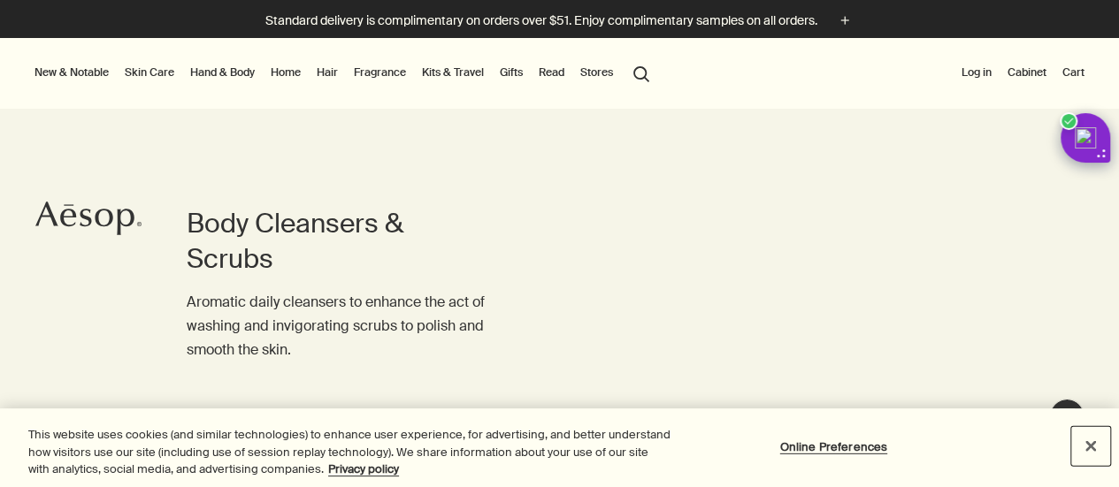
click at [1088, 443] on button "Close" at bounding box center [1090, 445] width 39 height 39
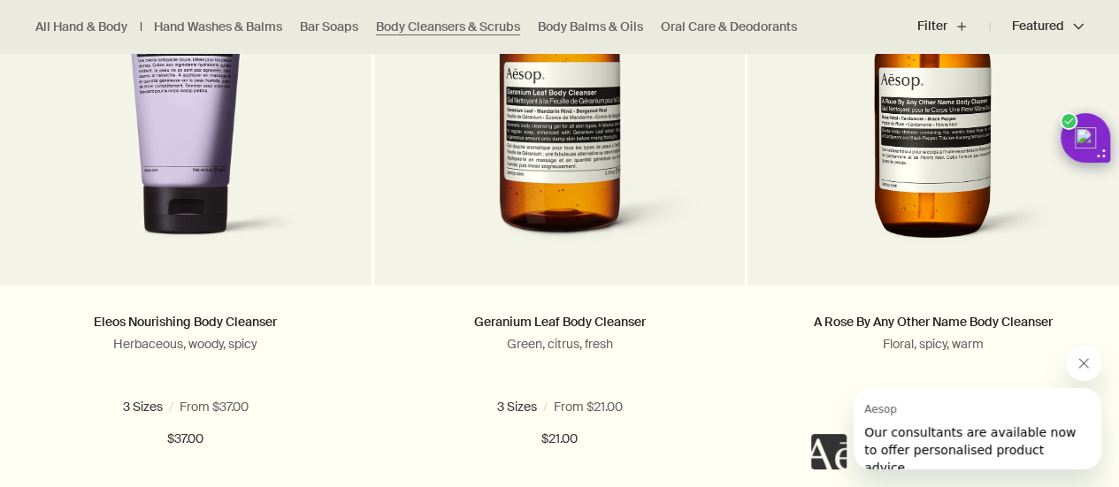
scroll to position [687, 0]
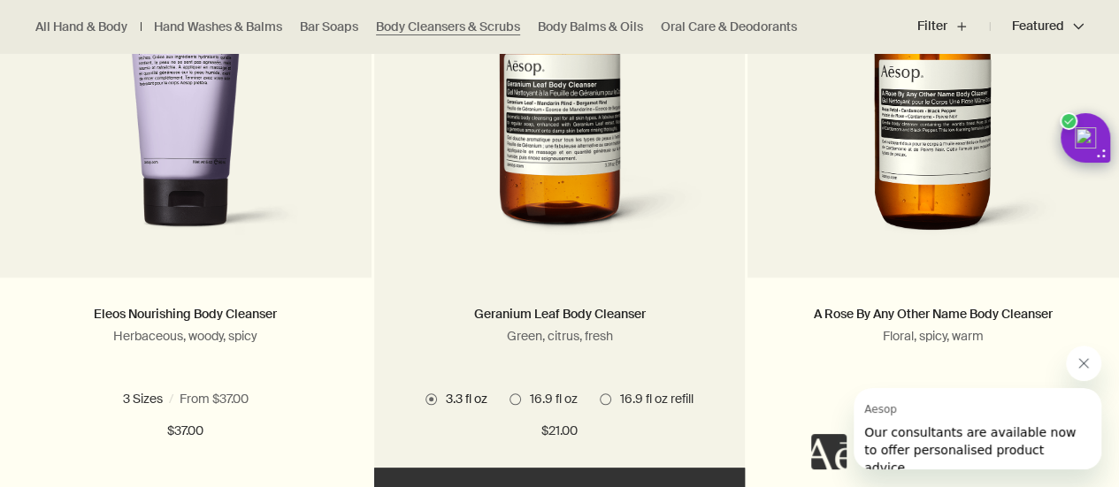
click at [481, 158] on img at bounding box center [560, 89] width 318 height 324
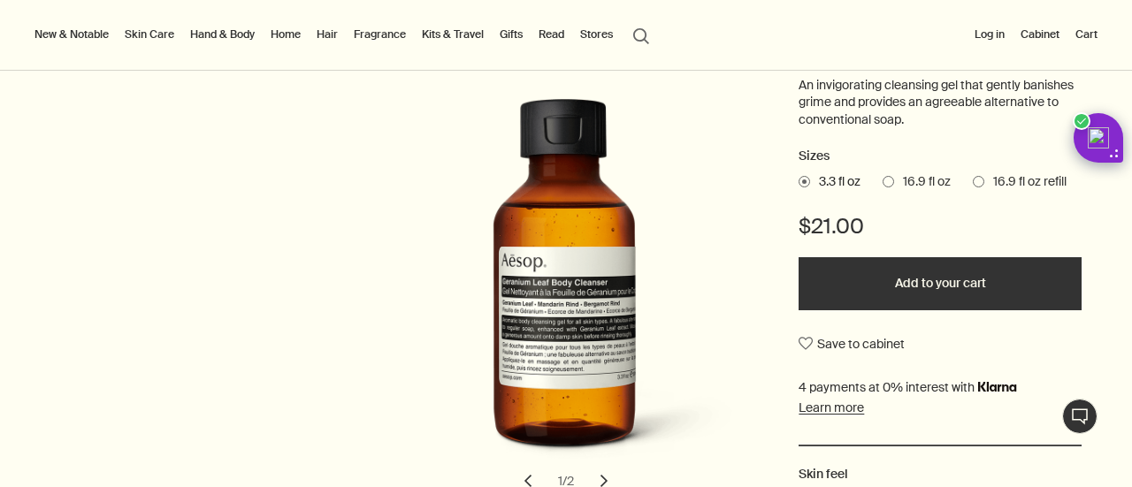
scroll to position [233, 0]
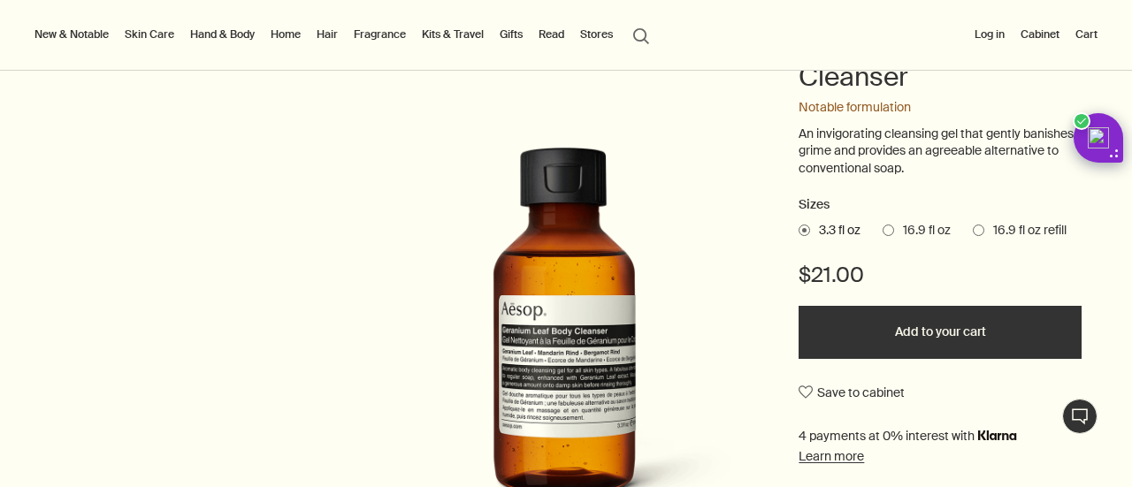
click at [883, 231] on span at bounding box center [889, 231] width 12 height 12
click at [883, 231] on input "16.9 fl oz" at bounding box center [883, 228] width 0 height 12
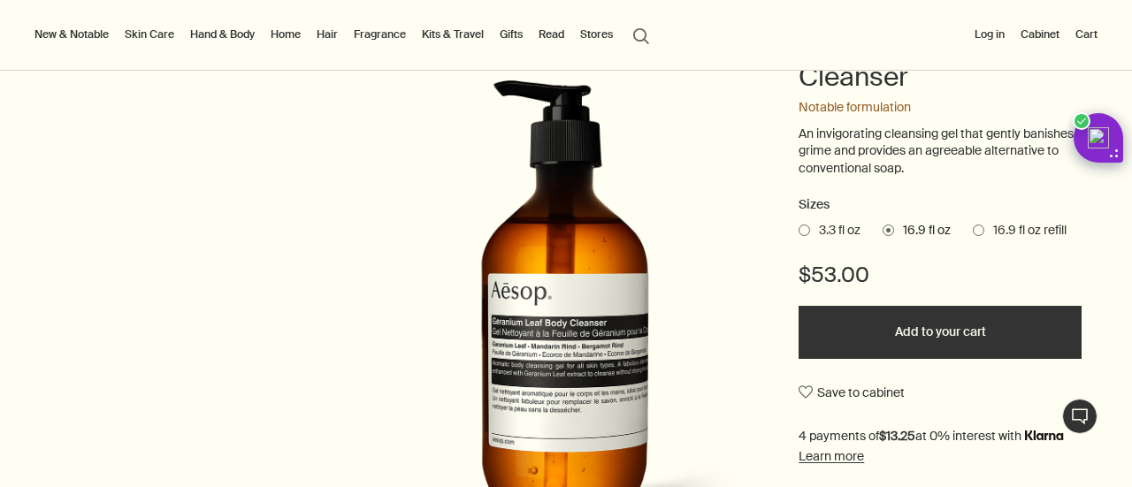
click at [906, 332] on button "Add to your cart" at bounding box center [940, 332] width 283 height 53
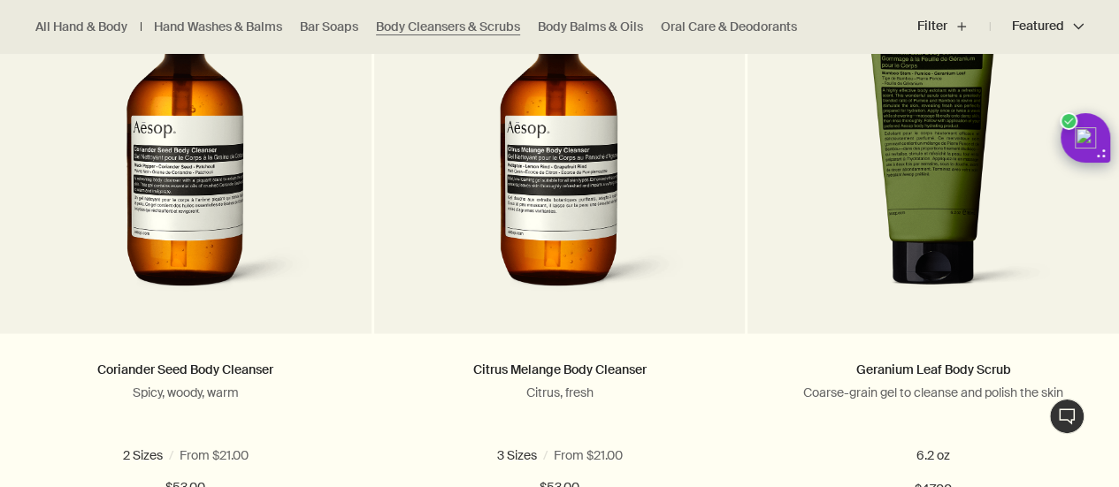
scroll to position [1293, 0]
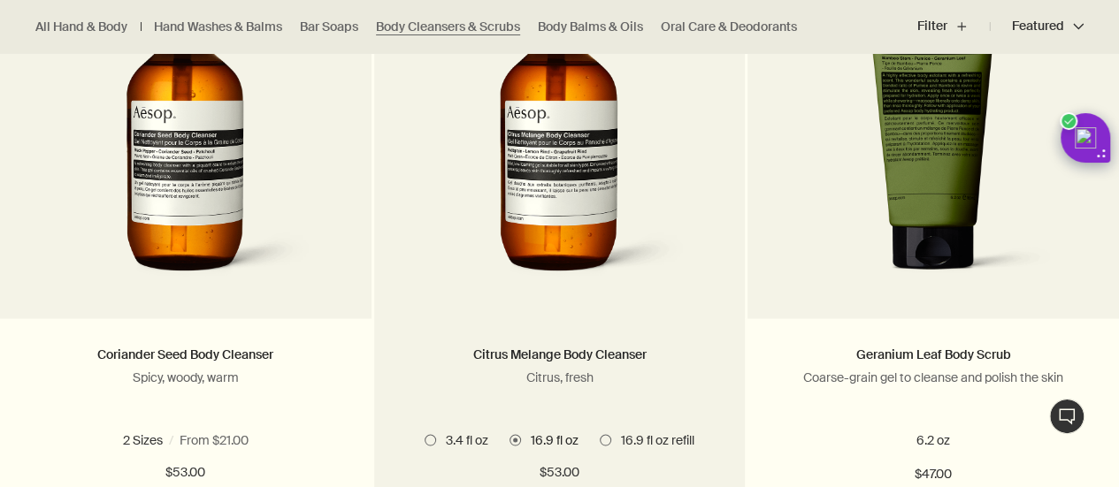
click at [549, 156] on img at bounding box center [559, 128] width 265 height 327
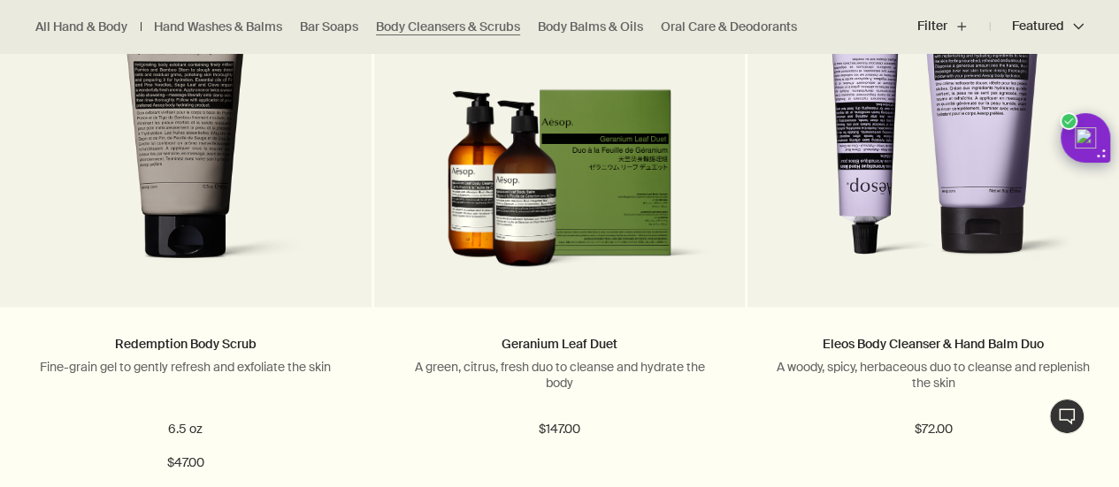
scroll to position [1961, 0]
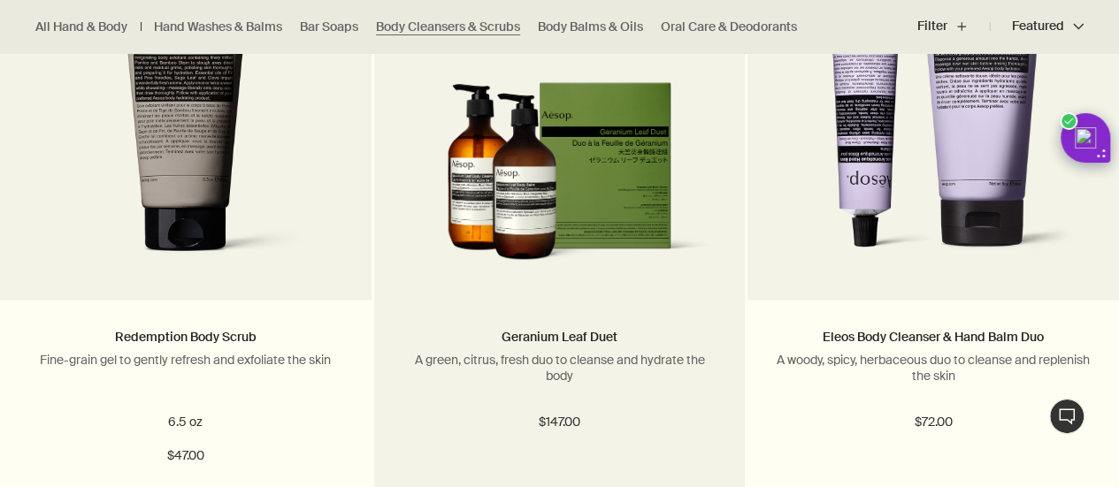
click at [472, 355] on p "A green, citrus, fresh duo to cleanse and hydrate the body" at bounding box center [560, 368] width 318 height 32
click at [531, 188] on img at bounding box center [560, 177] width 318 height 193
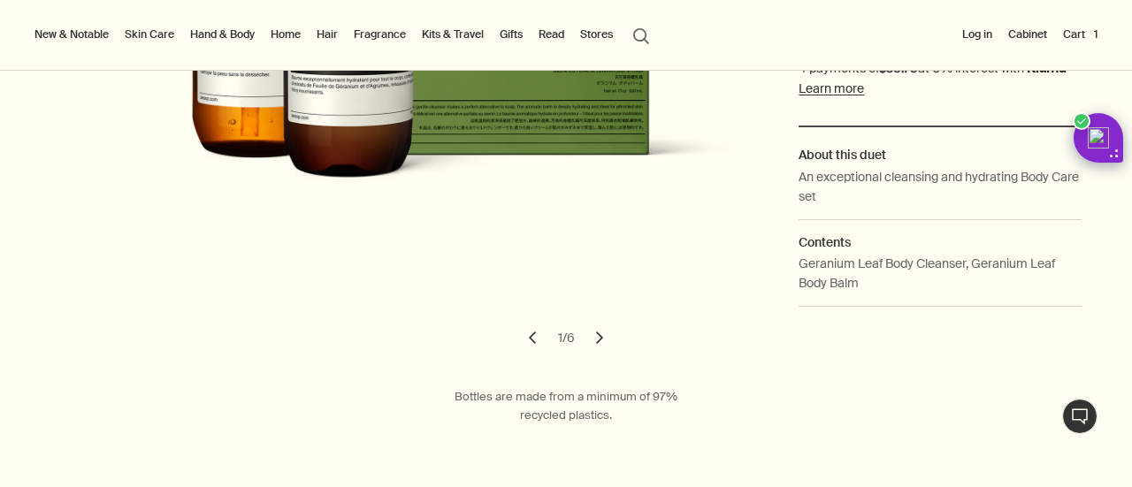
scroll to position [520, 0]
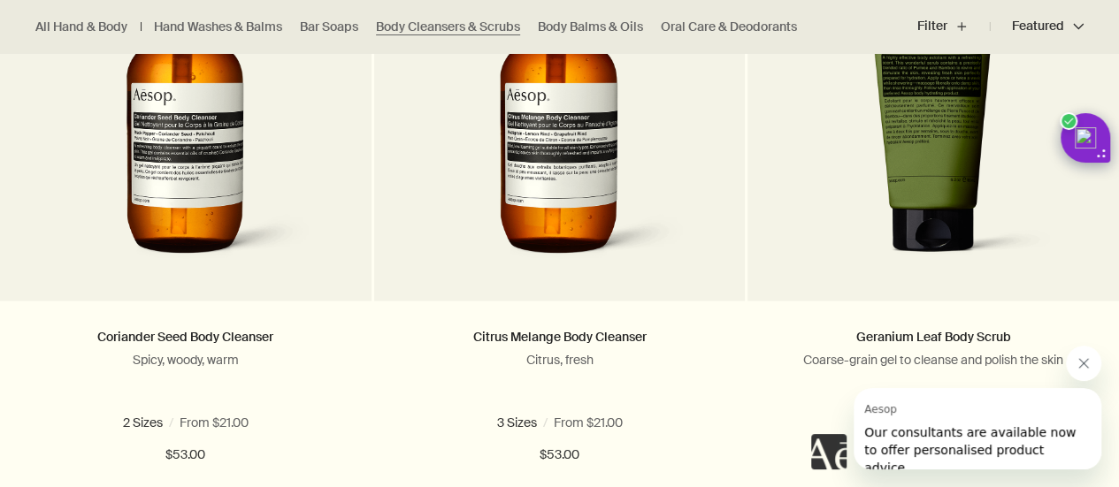
scroll to position [1319, 0]
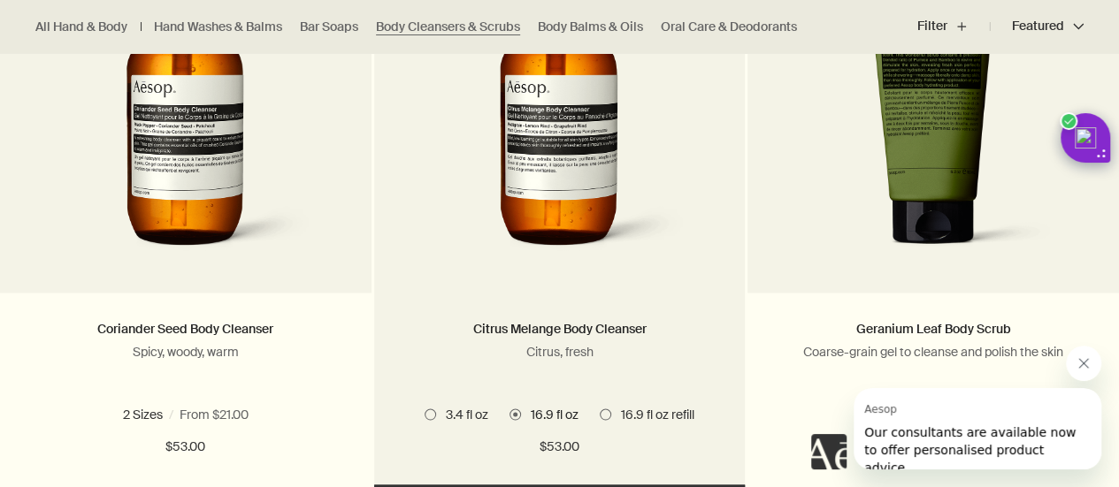
click at [549, 199] on img at bounding box center [559, 102] width 265 height 327
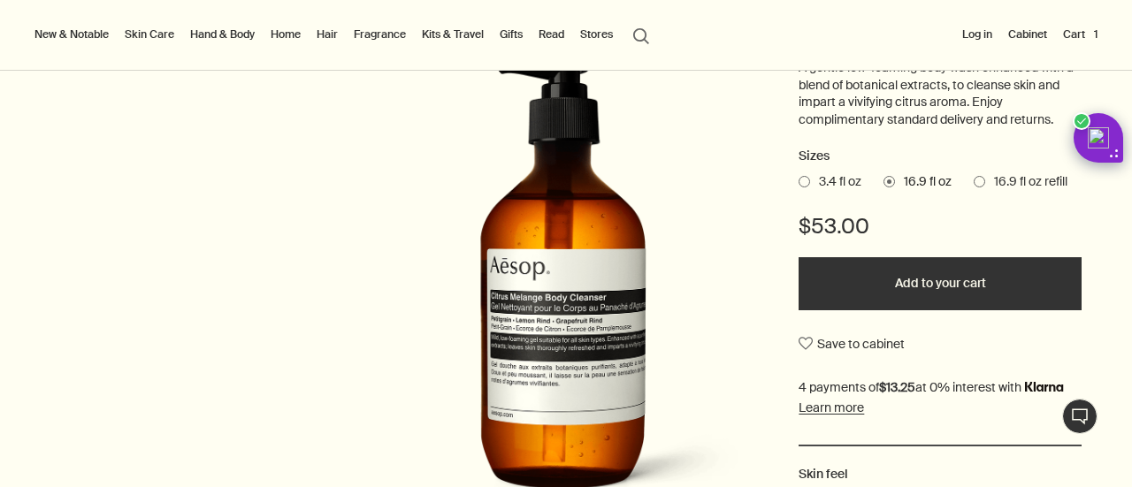
scroll to position [285, 0]
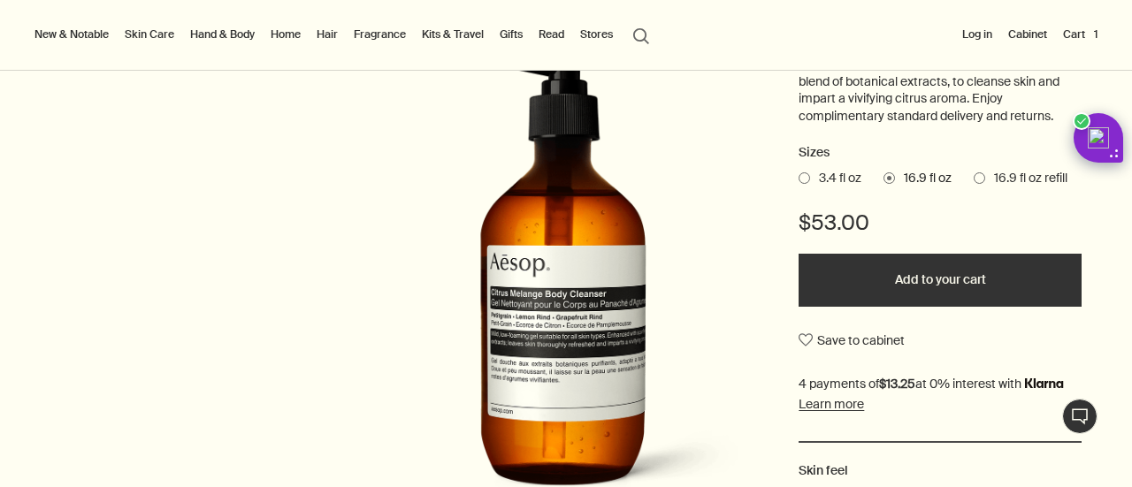
click at [954, 279] on button "Add to your cart" at bounding box center [940, 280] width 283 height 53
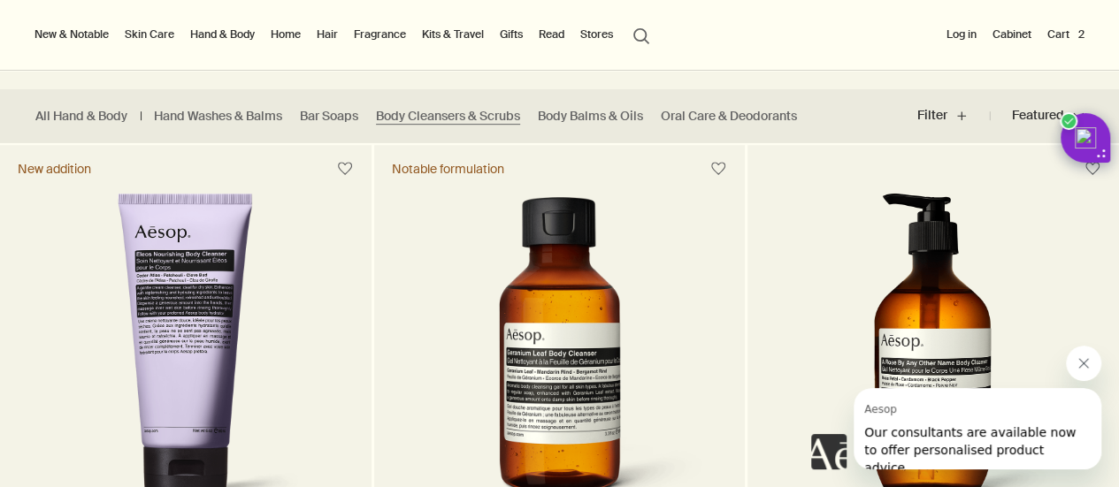
click at [327, 33] on link "Hair" at bounding box center [327, 34] width 28 height 21
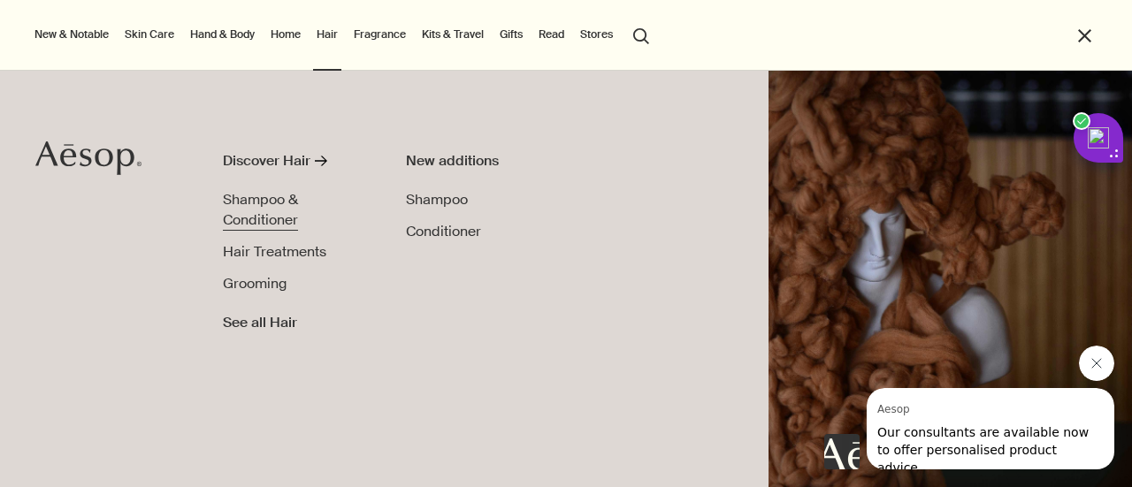
click at [258, 197] on span "Shampoo & Conditioner" at bounding box center [260, 210] width 75 height 40
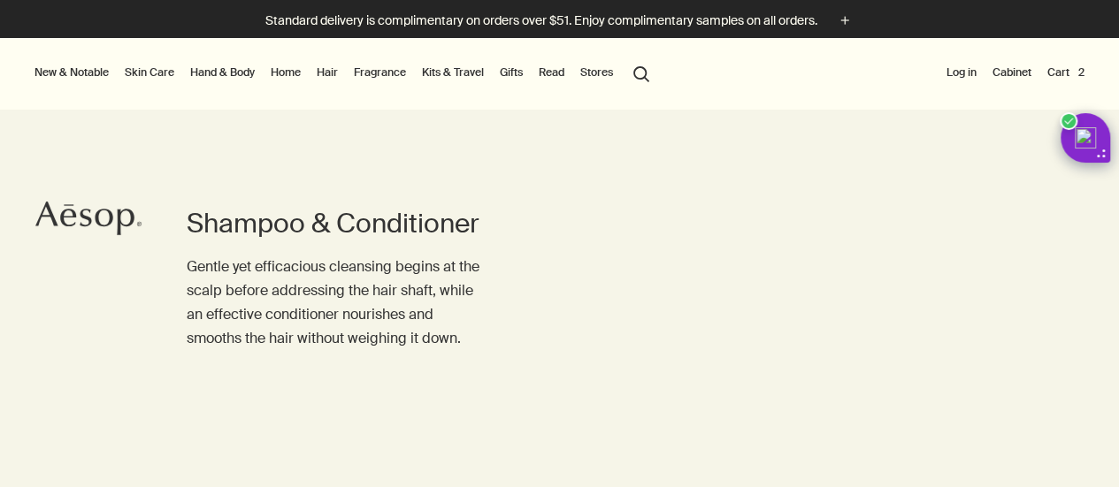
scroll to position [1439, 0]
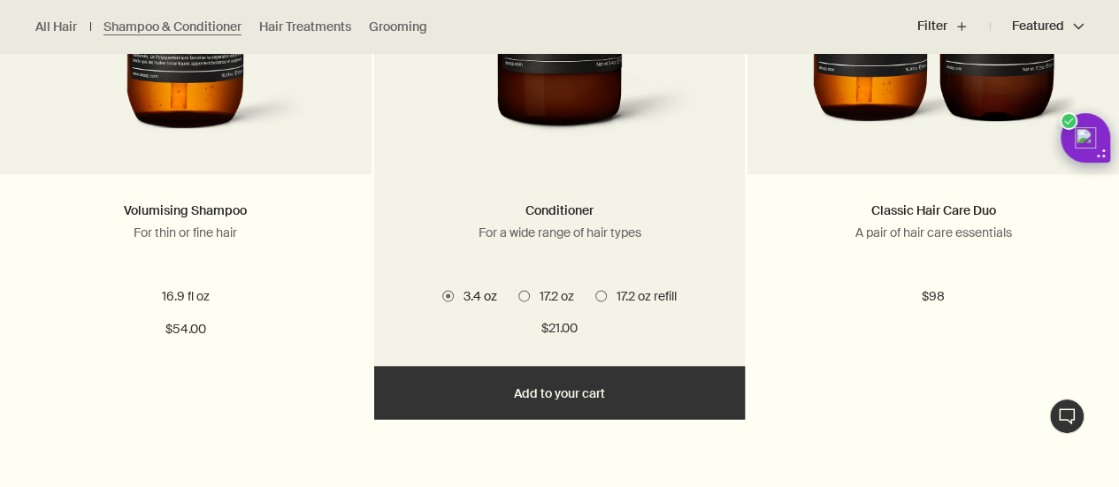
click at [530, 296] on span "17.2 oz" at bounding box center [551, 296] width 43 height 16
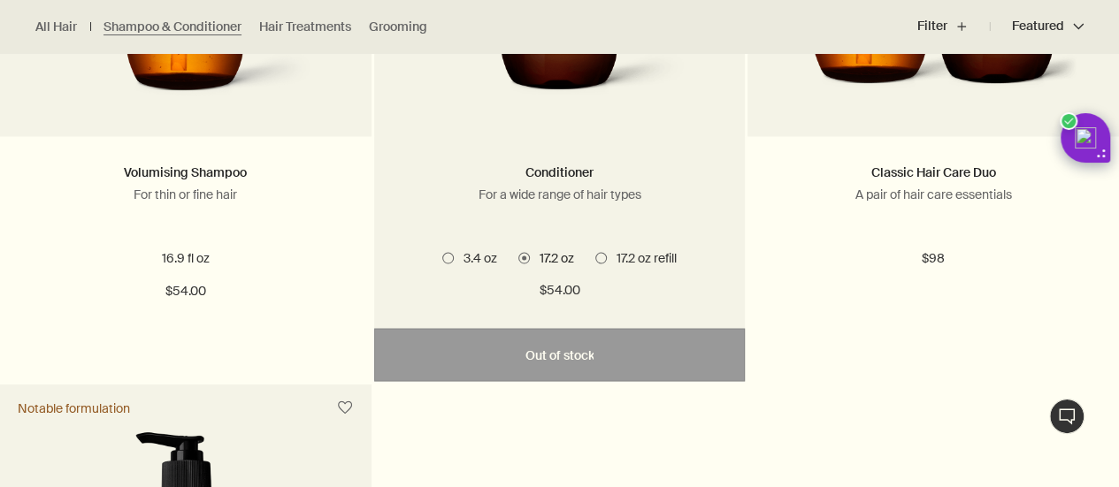
scroll to position [1509, 0]
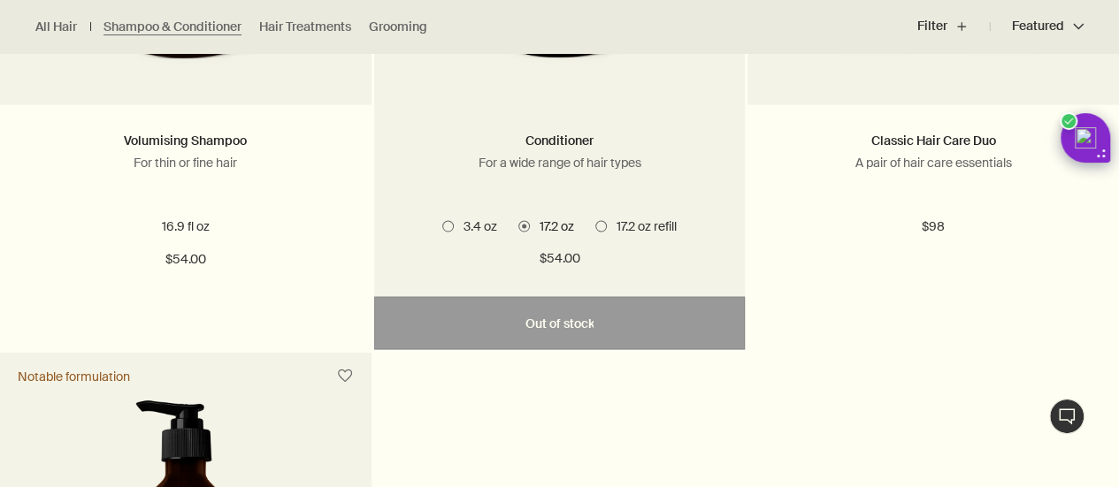
click at [606, 227] on span at bounding box center [601, 226] width 12 height 12
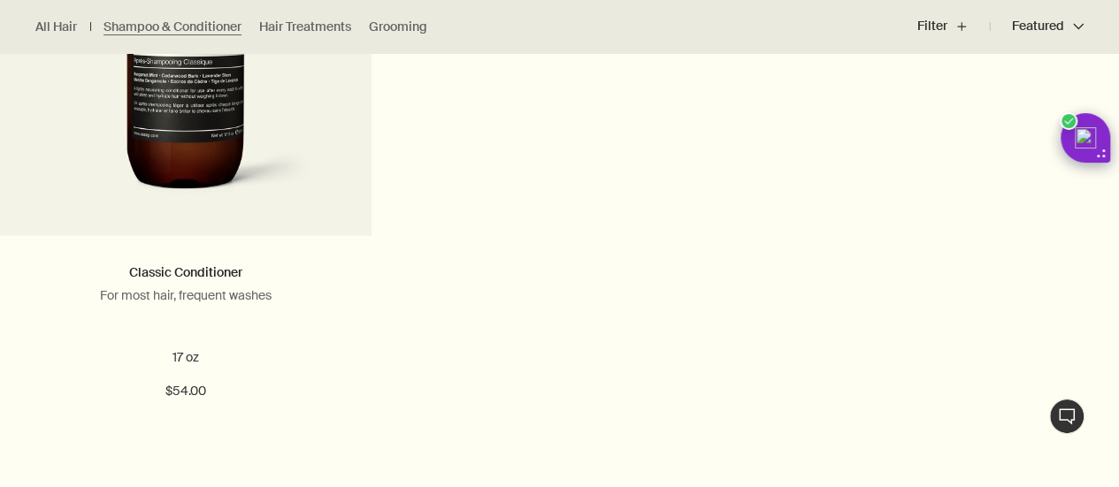
scroll to position [2042, 0]
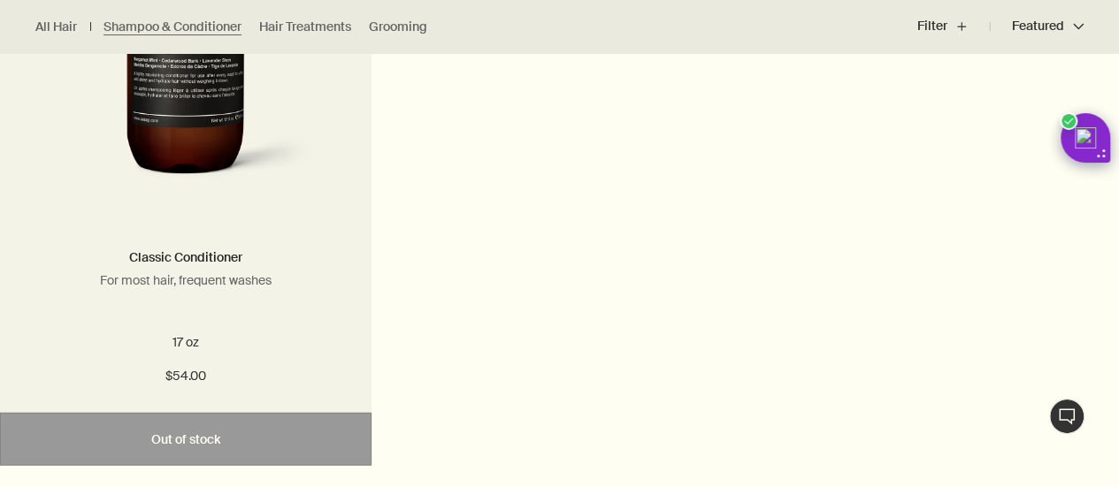
click at [165, 166] on img at bounding box center [185, 30] width 265 height 327
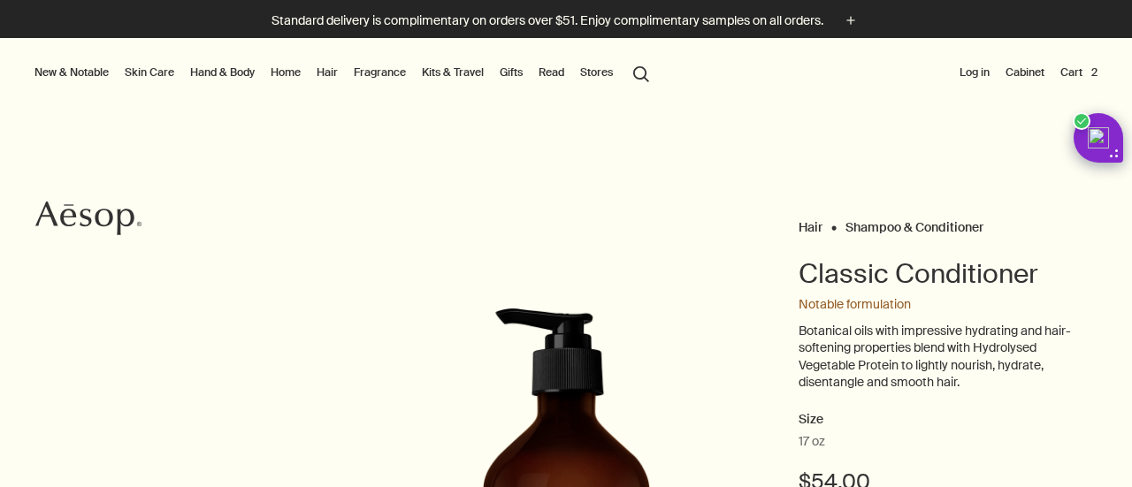
click at [1118, 302] on html "Skip to main content Standard delivery is complimentary on orders over $51. Enj…" at bounding box center [566, 243] width 1132 height 487
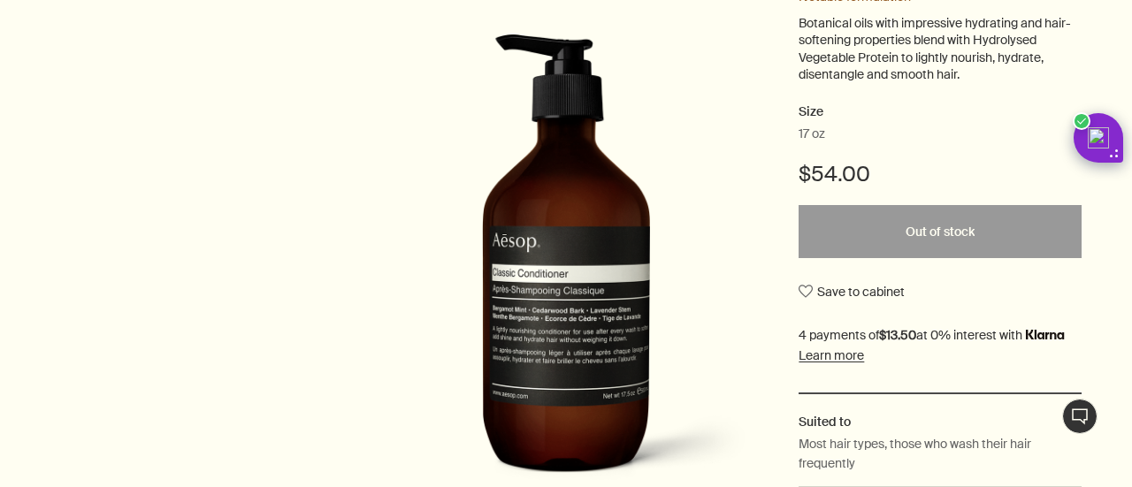
scroll to position [303, 0]
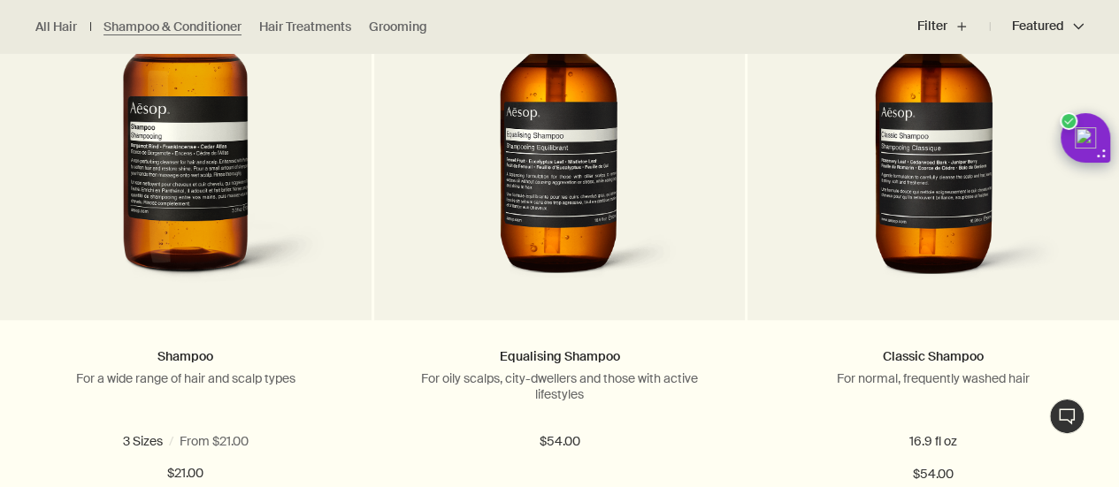
scroll to position [674, 0]
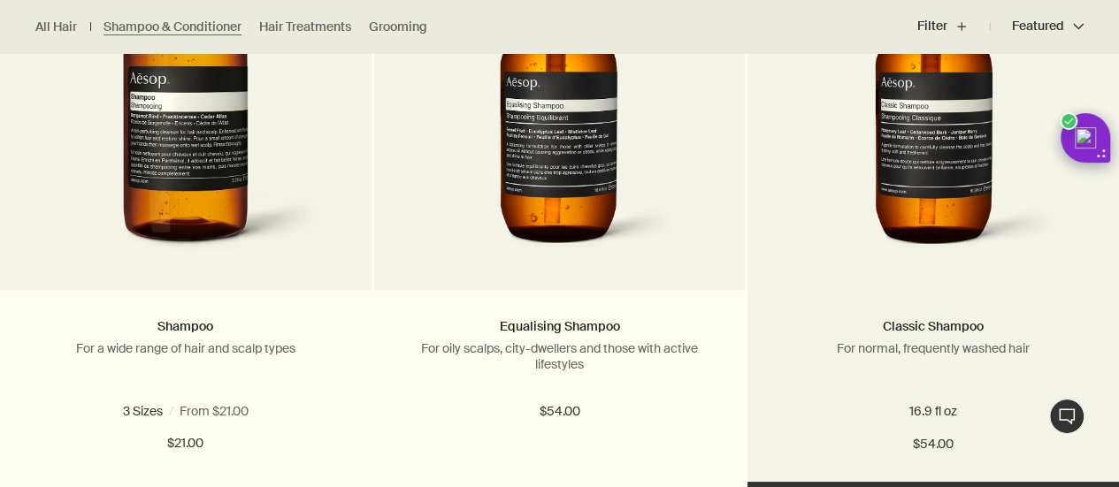
click at [911, 187] on img at bounding box center [934, 99] width 265 height 327
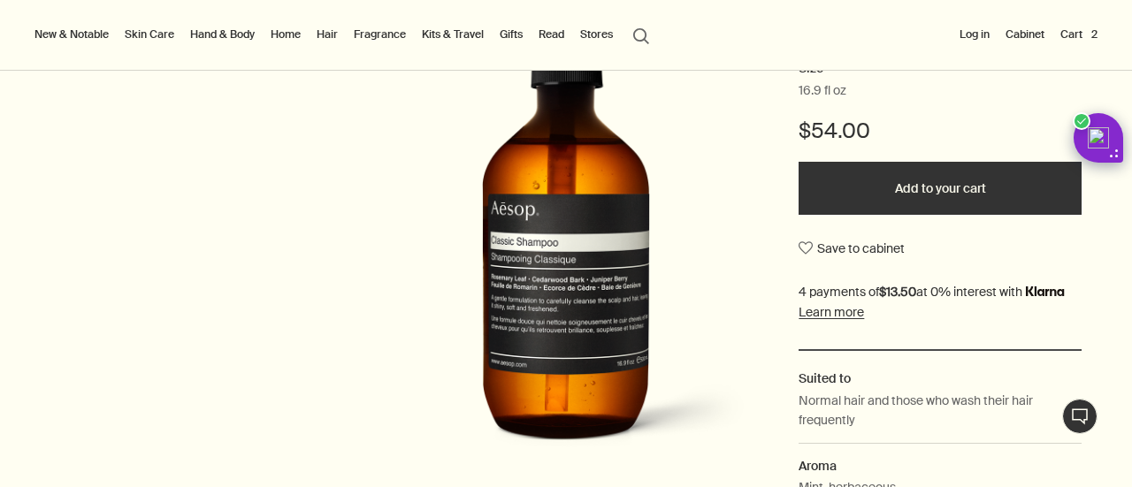
scroll to position [393, 0]
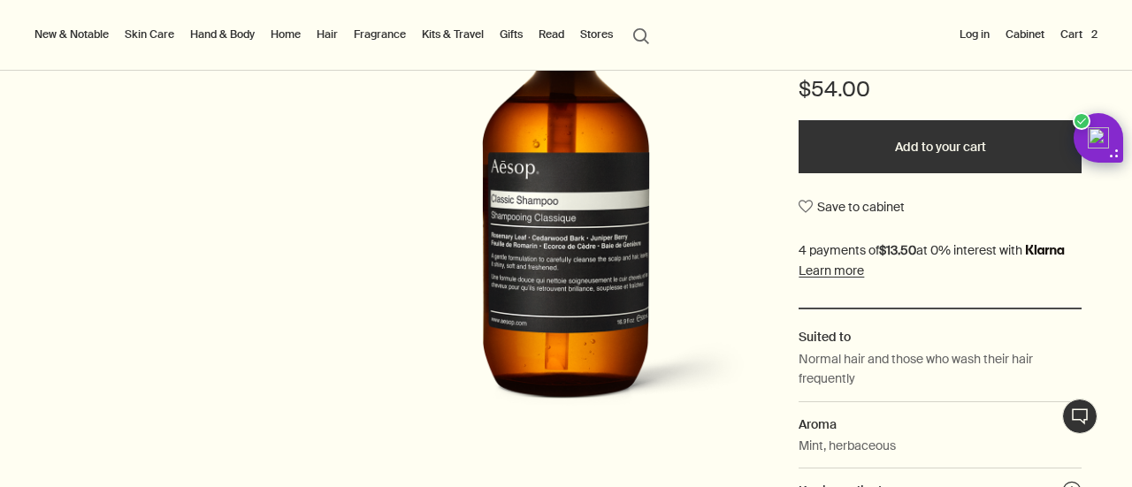
click at [942, 145] on button "Add to your cart" at bounding box center [940, 146] width 283 height 53
click at [0, 162] on div "Hair Shampoo & Conditioner Classic Shampoo Notable formulation A mild formulati…" at bounding box center [566, 195] width 1132 height 746
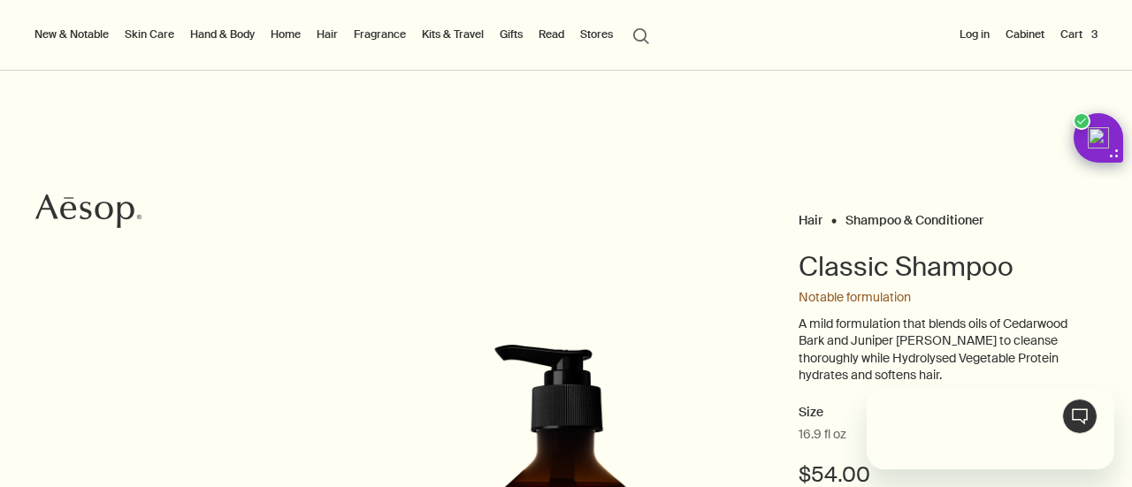
scroll to position [0, 0]
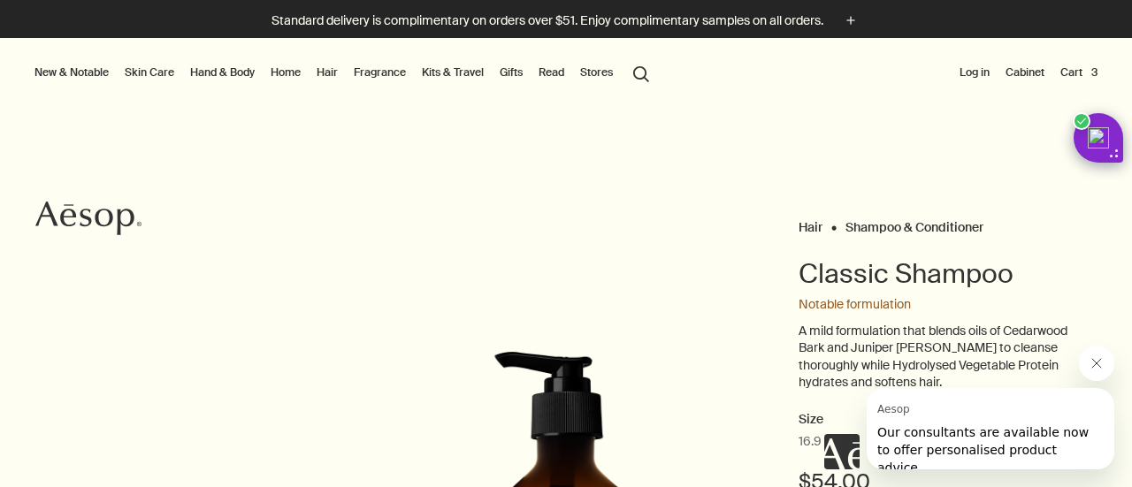
click at [1067, 72] on button "Cart 3" at bounding box center [1079, 72] width 44 height 21
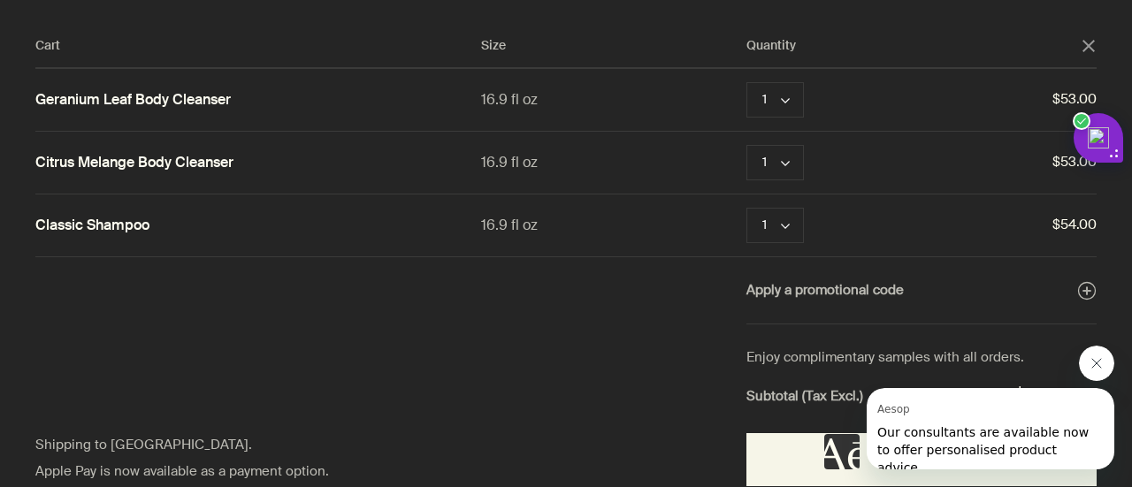
click at [1097, 366] on icon "Close message from Aesop" at bounding box center [1097, 364] width 14 height 14
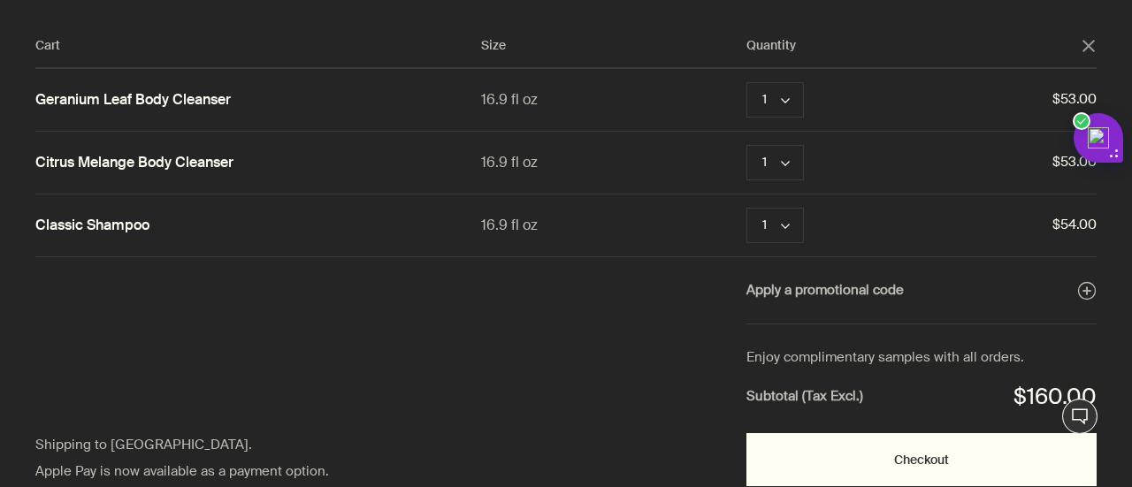
click at [919, 452] on button "Checkout" at bounding box center [922, 460] width 350 height 53
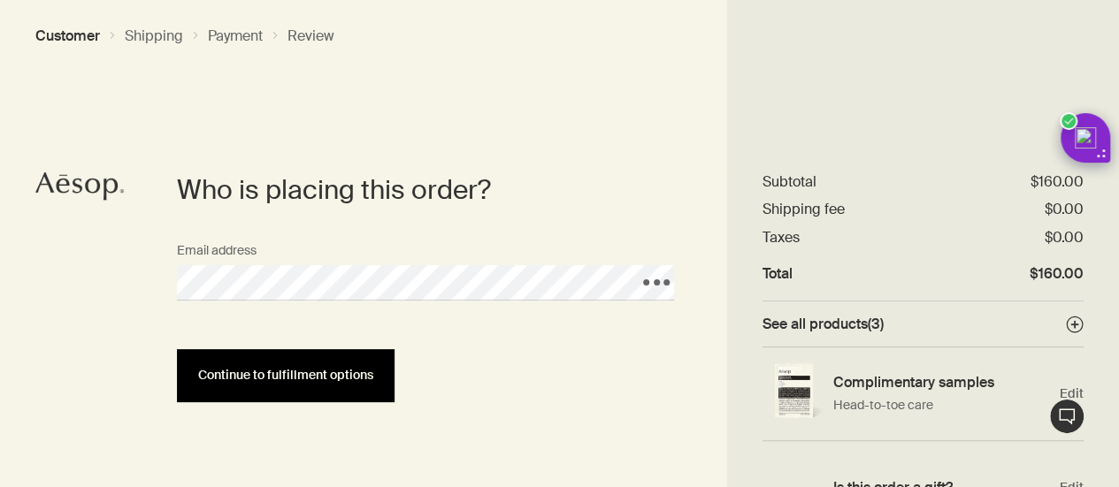
click at [265, 372] on span "Continue to fulfillment options" at bounding box center [285, 375] width 175 height 13
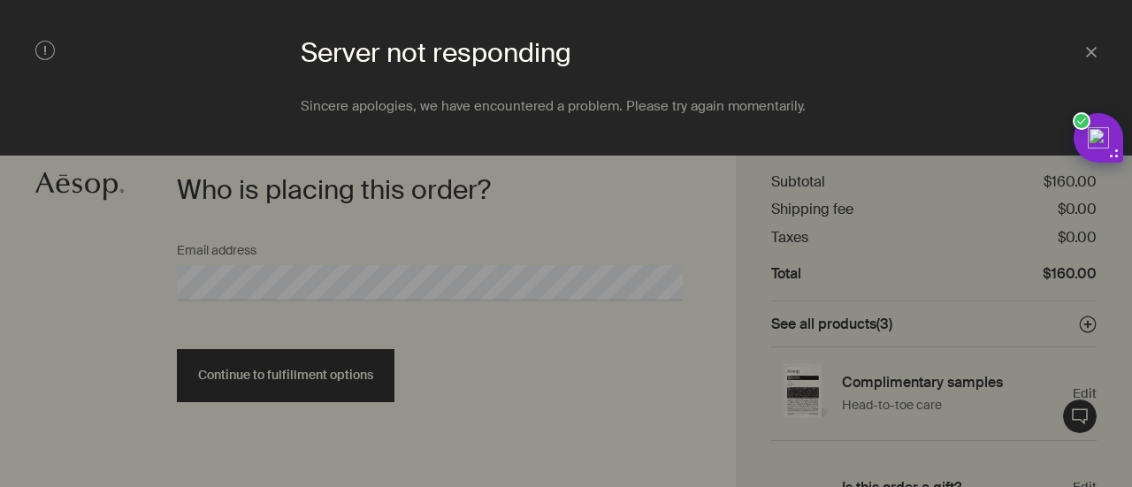
click at [504, 330] on div at bounding box center [566, 243] width 1132 height 487
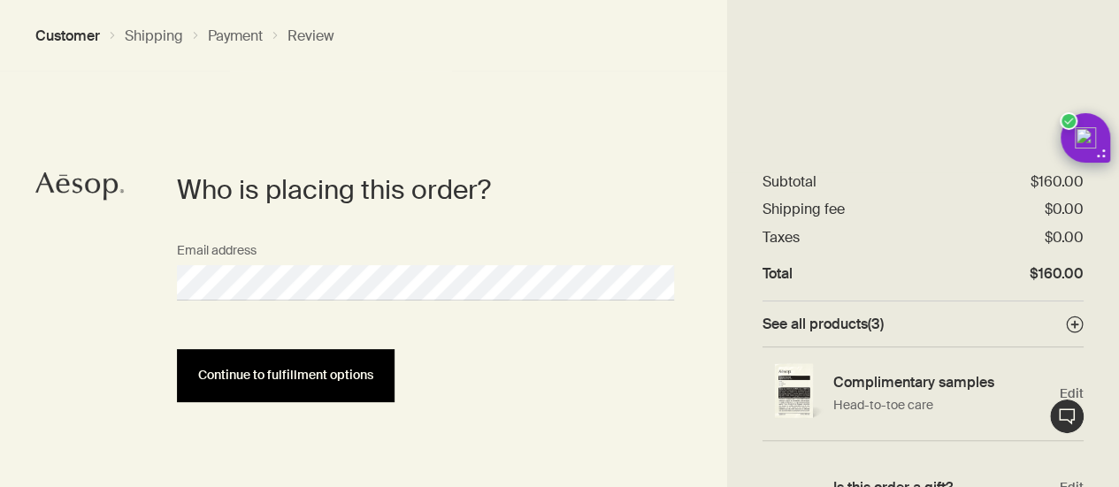
click at [306, 390] on button "Continue to fulfillment options" at bounding box center [286, 375] width 218 height 53
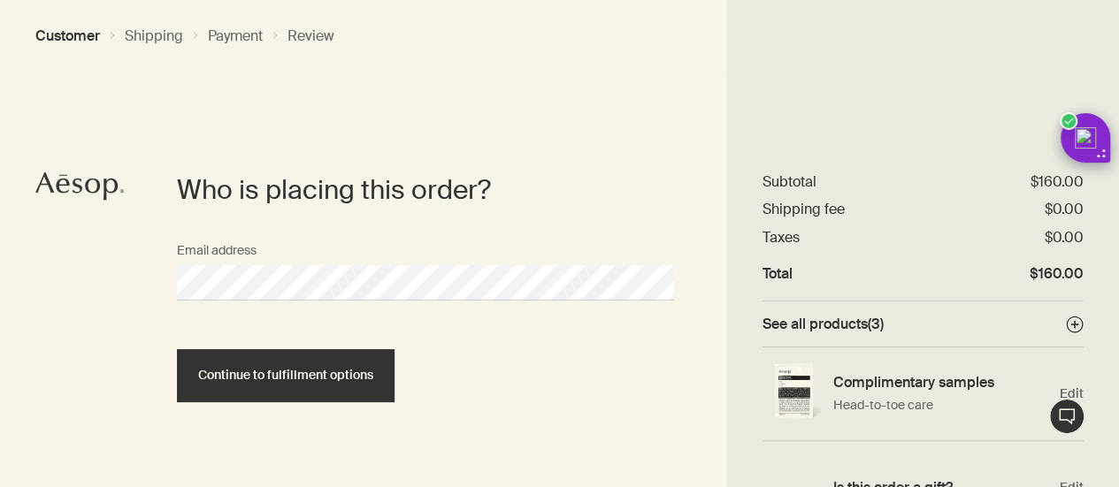
scroll to position [46, 0]
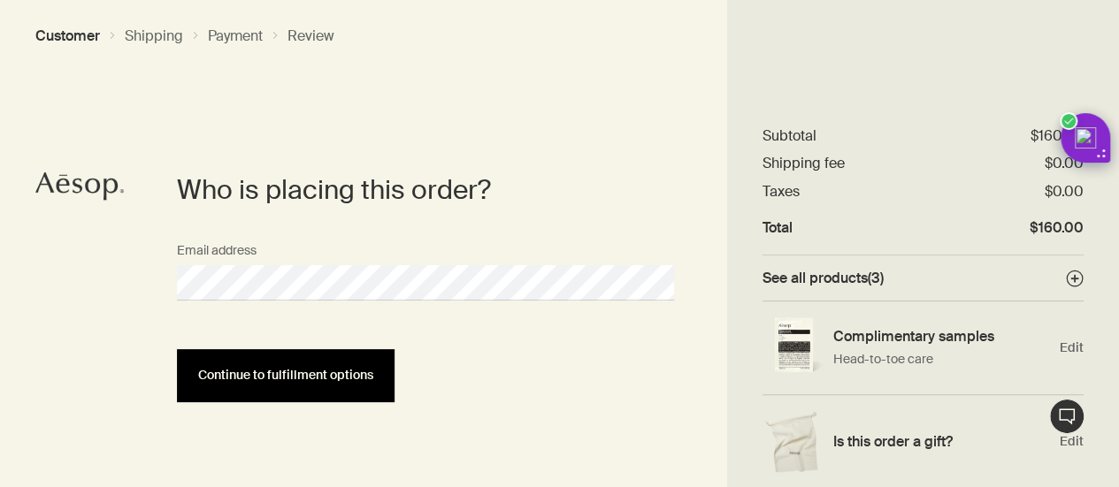
click at [274, 377] on span "Continue to fulfillment options" at bounding box center [285, 375] width 175 height 13
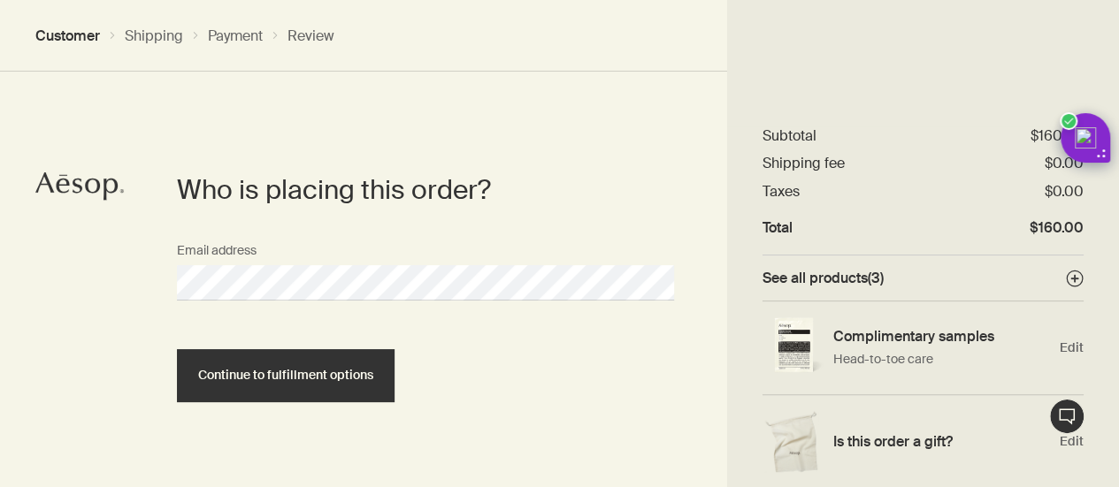
scroll to position [32, 0]
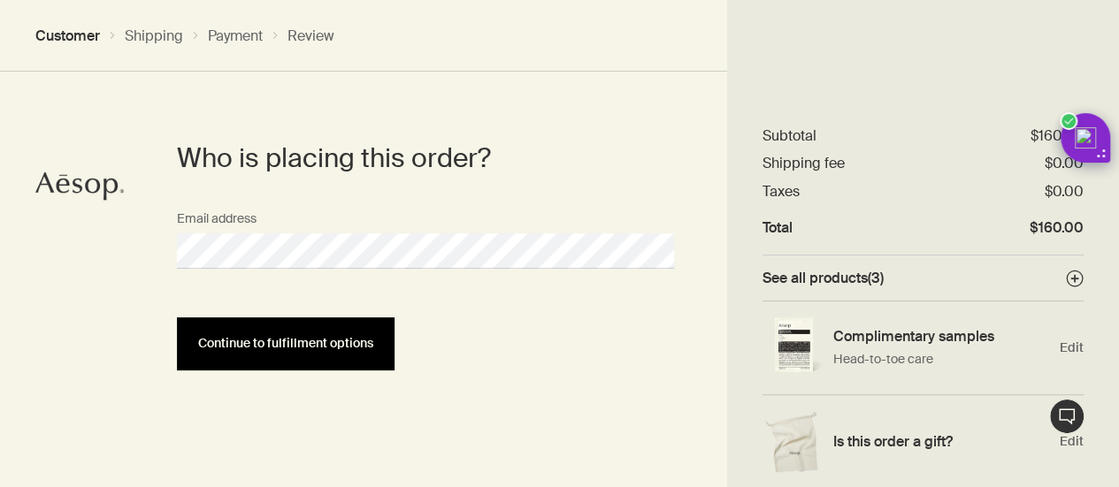
click at [283, 342] on span "Continue to fulfillment options" at bounding box center [285, 343] width 175 height 13
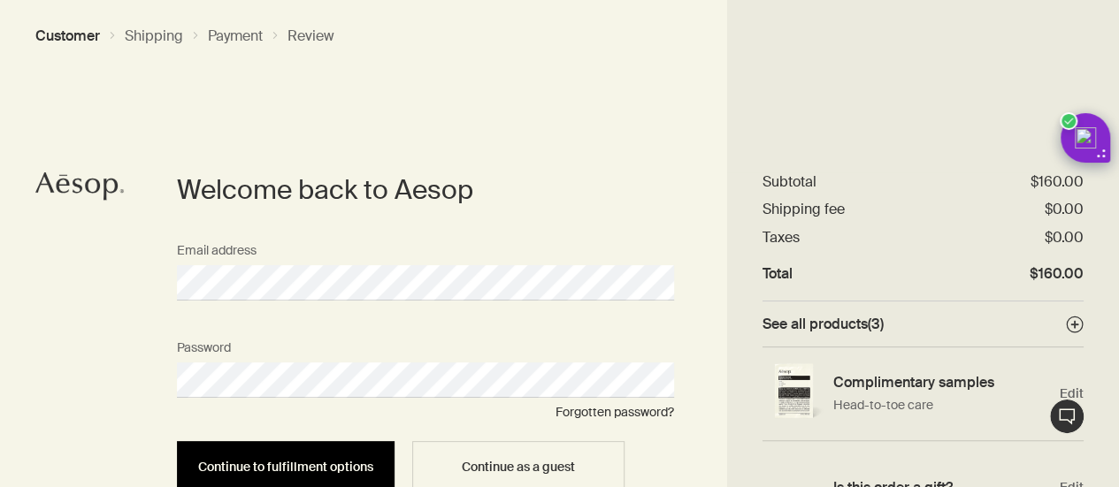
click at [260, 462] on span "Continue to fulfillment options" at bounding box center [285, 467] width 175 height 13
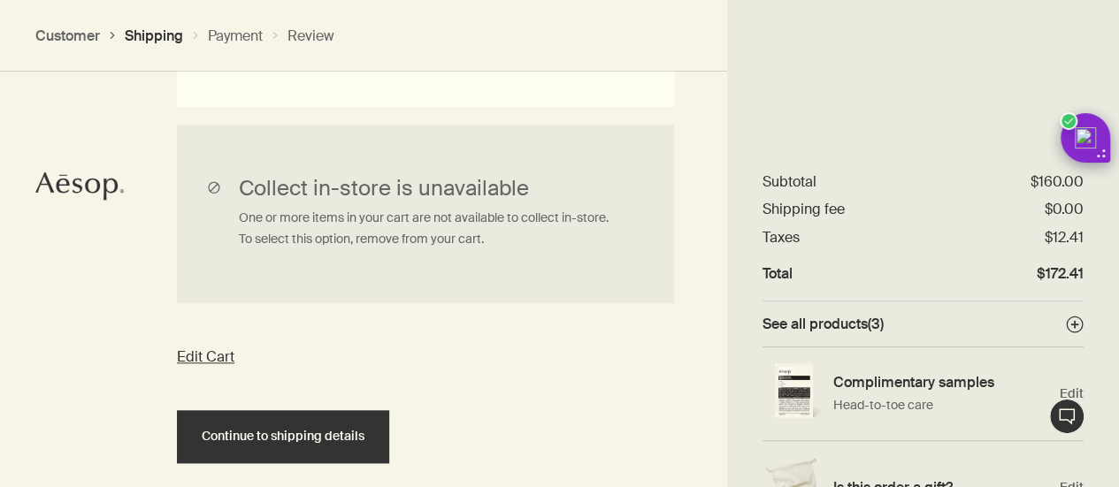
scroll to position [730, 0]
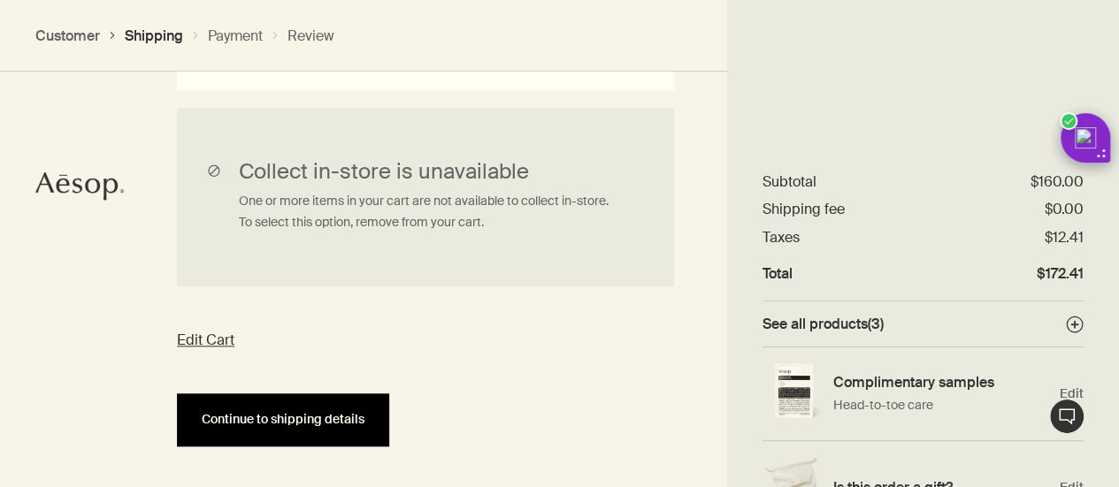
click at [228, 418] on span "Continue to shipping details" at bounding box center [283, 419] width 163 height 13
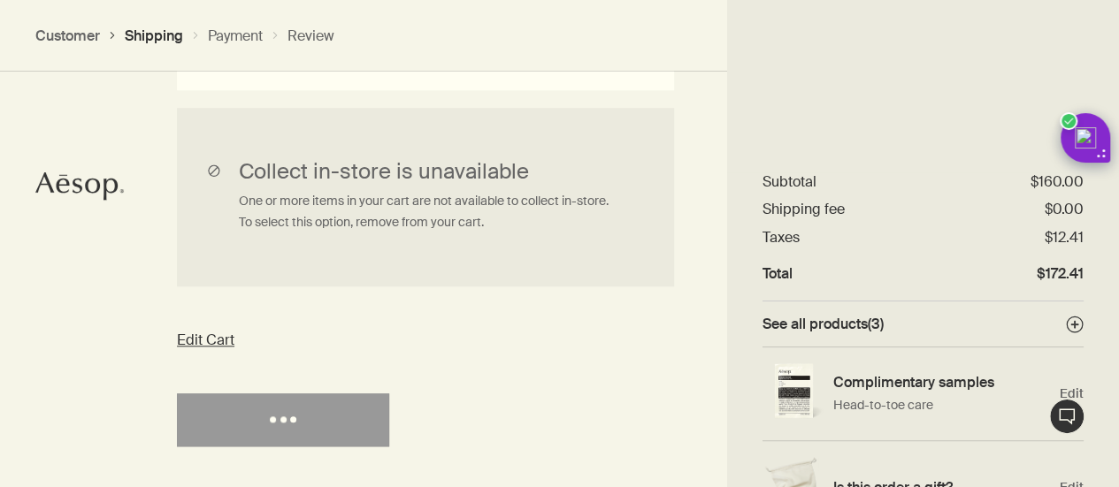
select select "US"
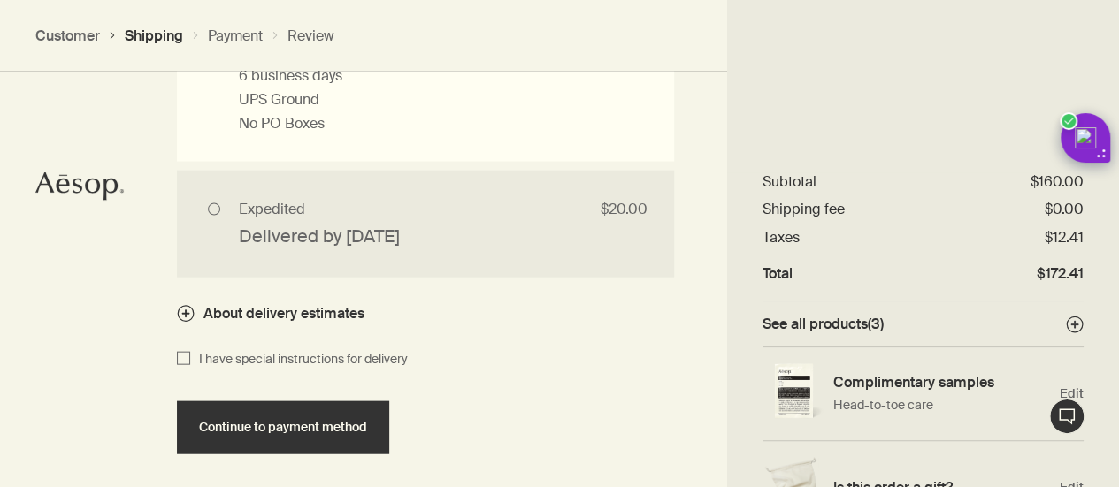
scroll to position [1918, 0]
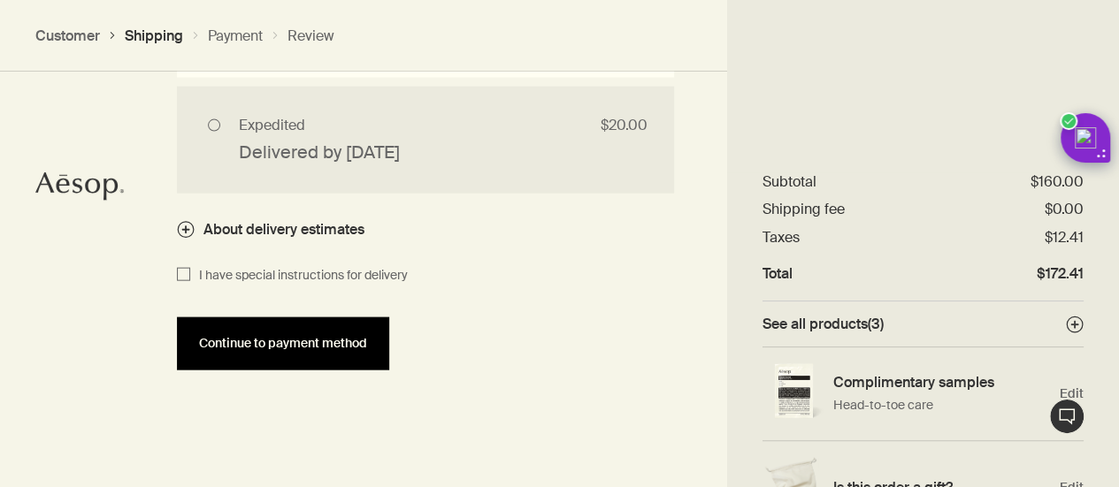
click at [234, 344] on span "Continue to payment method" at bounding box center [283, 343] width 168 height 13
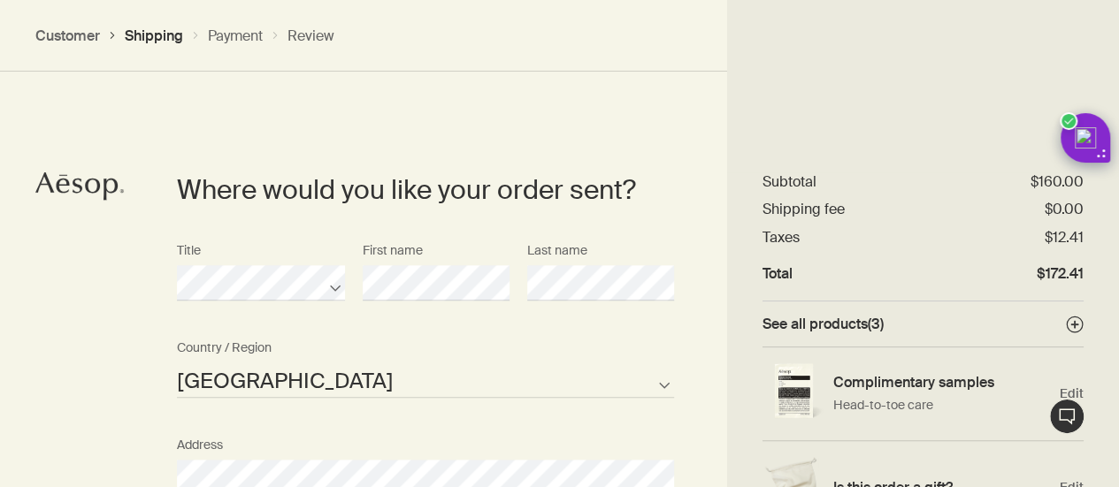
select select "US"
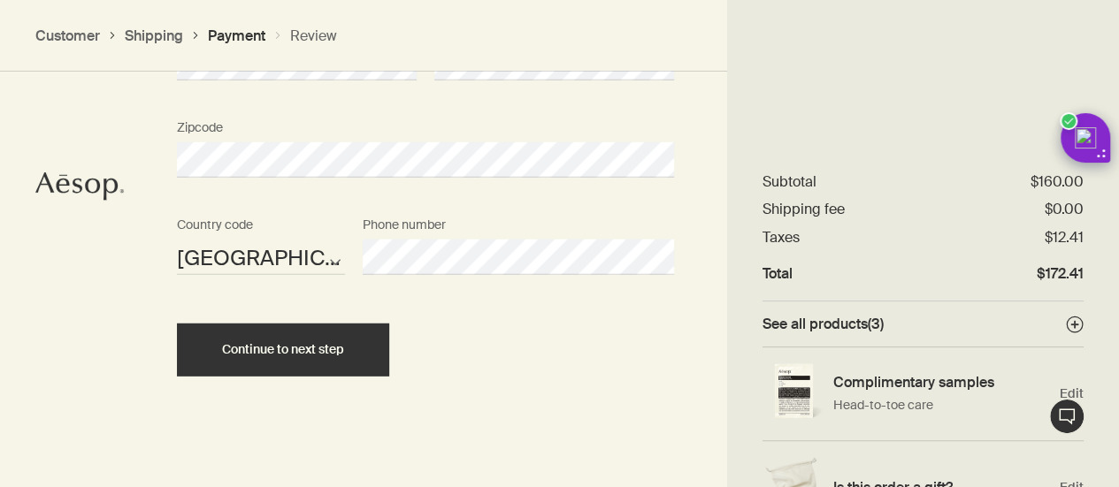
scroll to position [2360, 0]
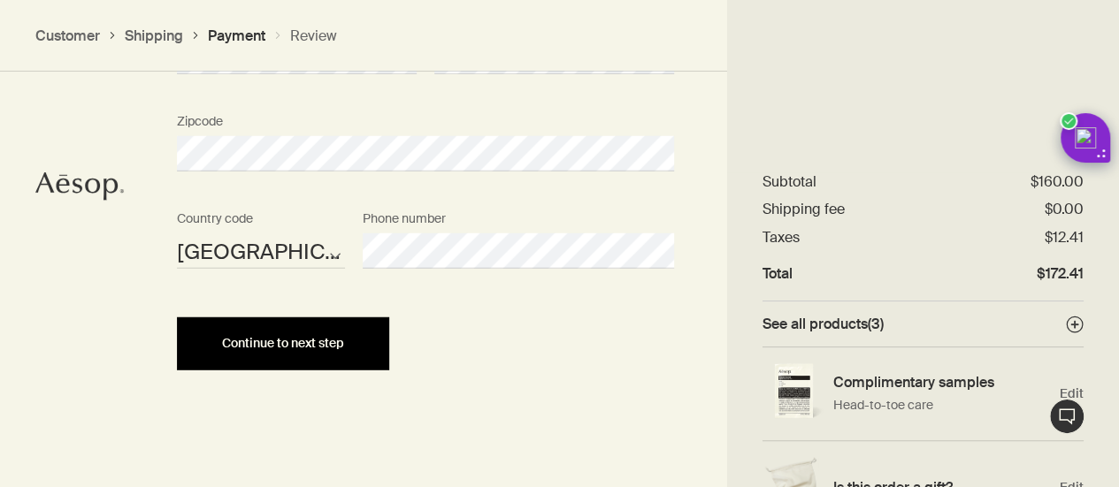
click at [310, 342] on span "Continue to next step" at bounding box center [283, 343] width 122 height 13
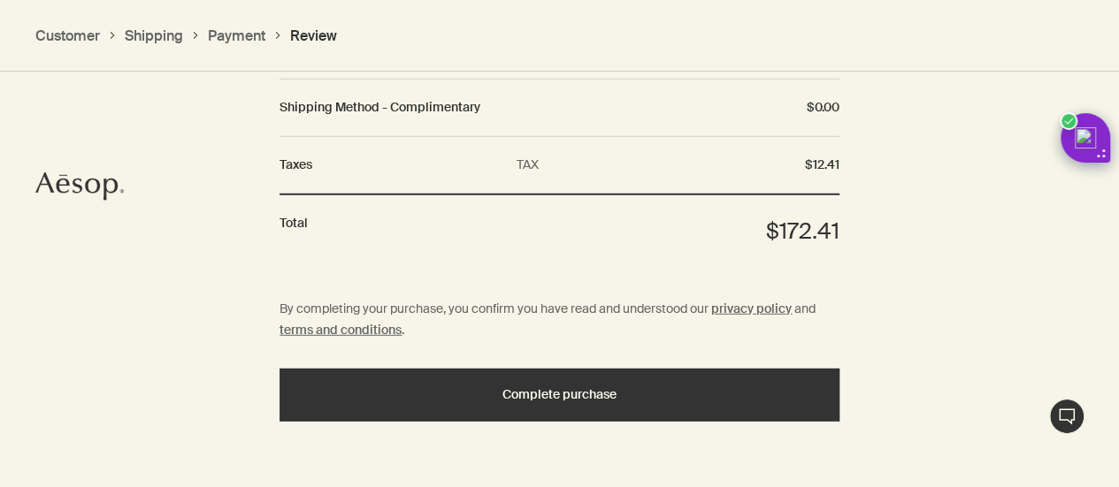
scroll to position [2318, 0]
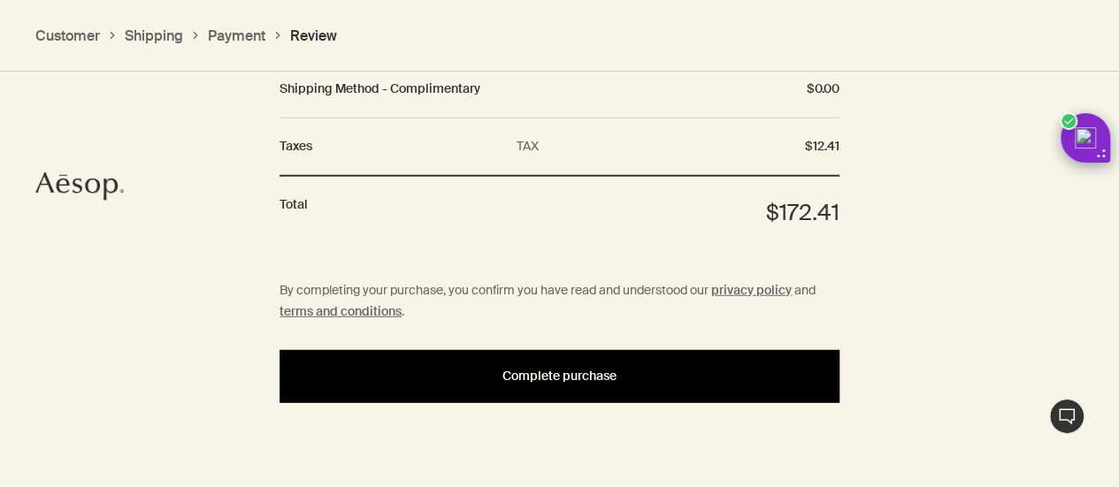
click at [543, 370] on span "Complete purchase" at bounding box center [560, 376] width 114 height 13
